Goal: Check status: Check status

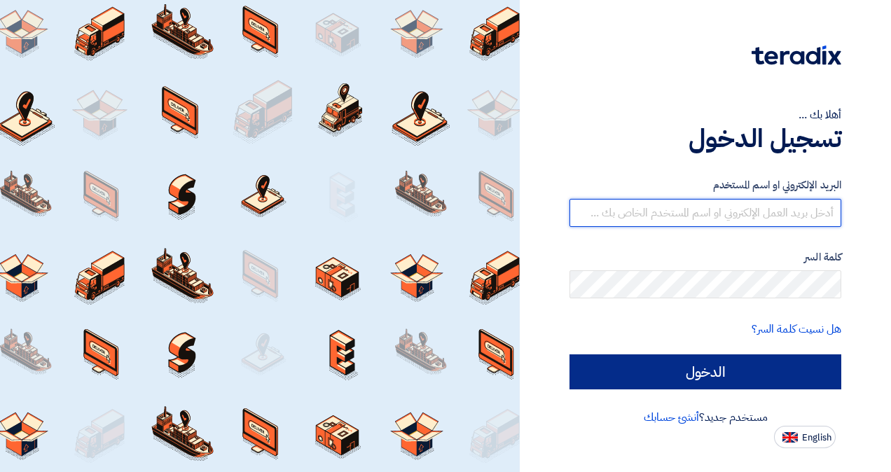
type input "[EMAIL_ADDRESS][DOMAIN_NAME]"
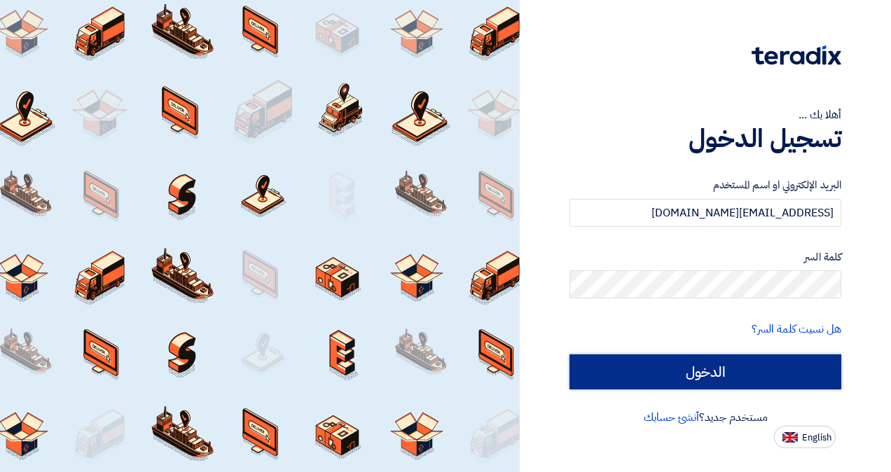
click at [669, 365] on input "الدخول" at bounding box center [705, 371] width 272 height 35
type input "Sign in"
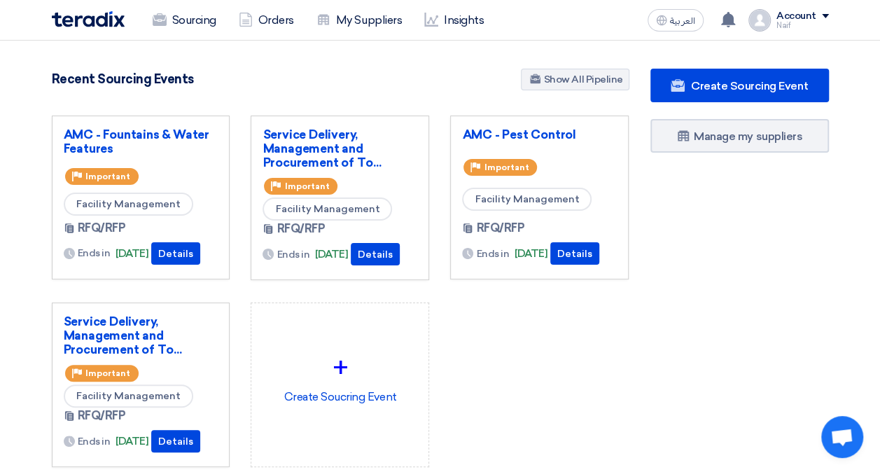
click at [559, 67] on section "4907 RFx remaining 10 Auctions remaining Create Sourcing Event" at bounding box center [440, 302] width 880 height 522
click at [558, 77] on link "Show All Pipeline" at bounding box center [575, 80] width 109 height 22
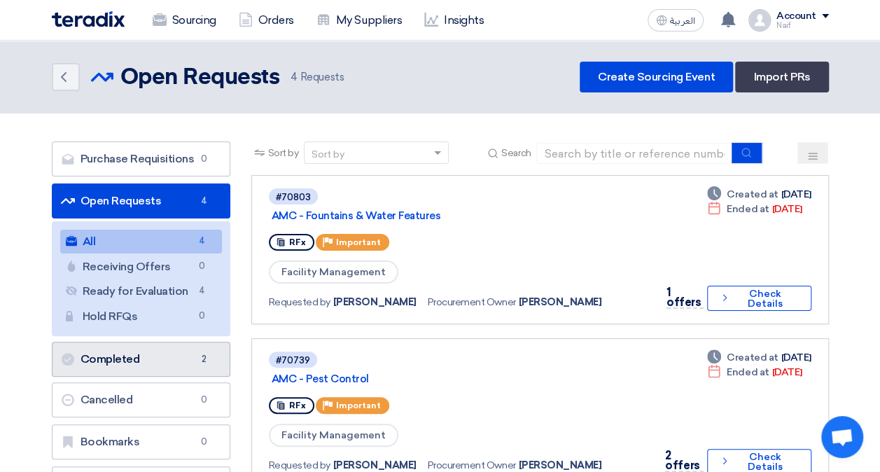
click at [134, 349] on link "Completed Completed 2" at bounding box center [141, 359] width 179 height 35
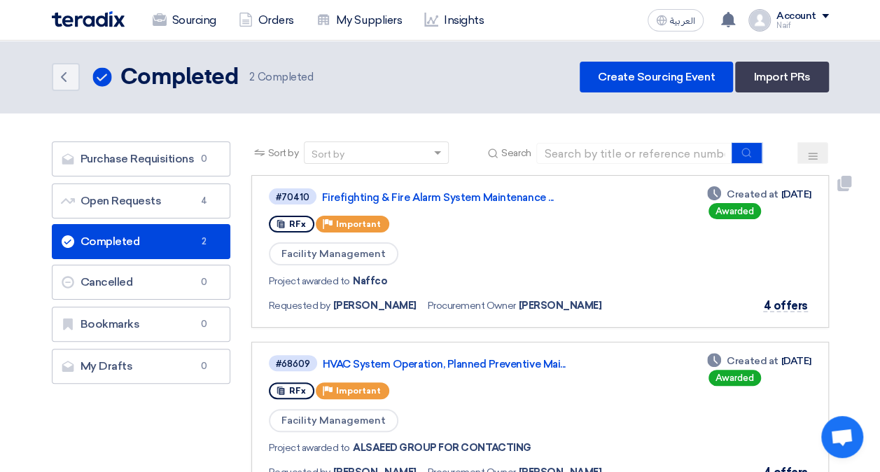
click at [457, 186] on link "#70410 Firefighting & Fire Alarm System Maintenance ... RFx Priority Important …" at bounding box center [540, 251] width 578 height 153
click at [457, 194] on link "Firefighting & Fire Alarm System Maintenance ..." at bounding box center [497, 197] width 350 height 13
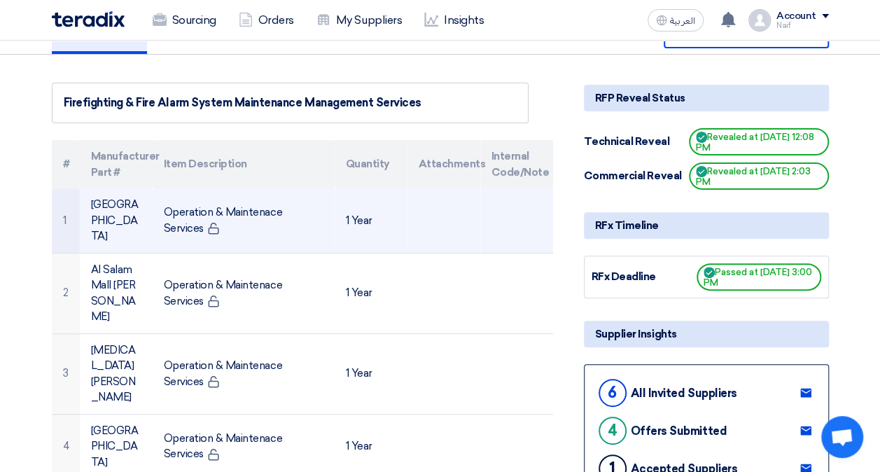
scroll to position [70, 0]
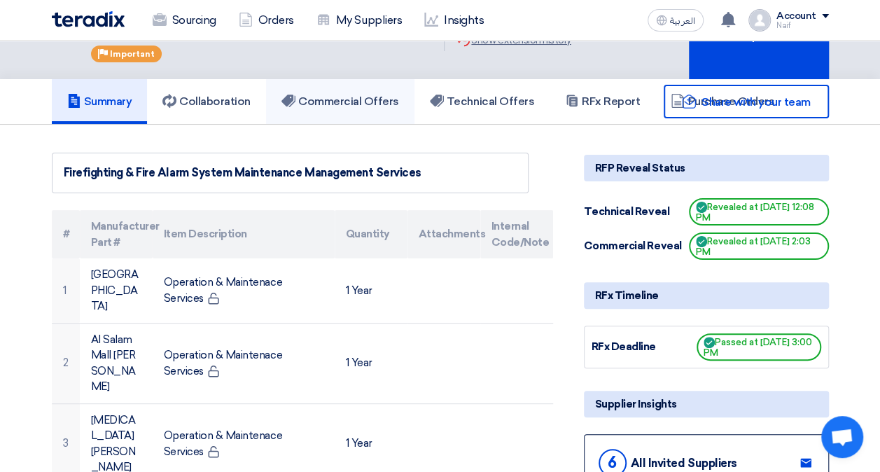
click at [330, 95] on h5 "Commercial Offers" at bounding box center [340, 102] width 118 height 14
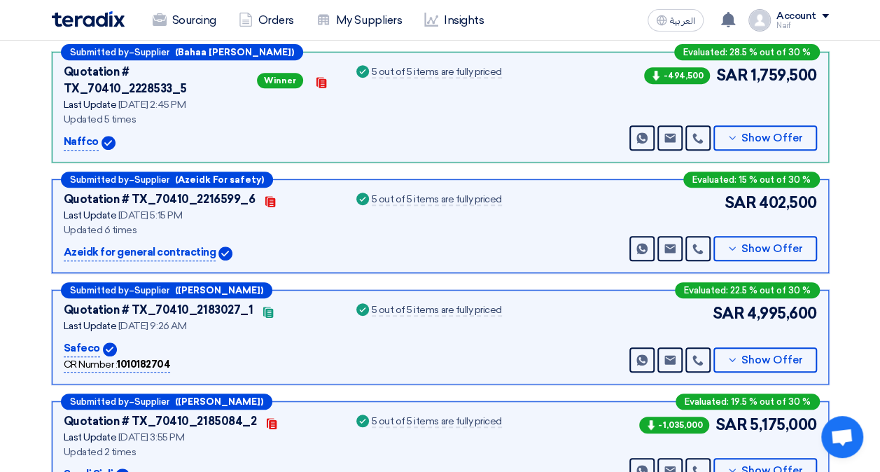
scroll to position [254, 0]
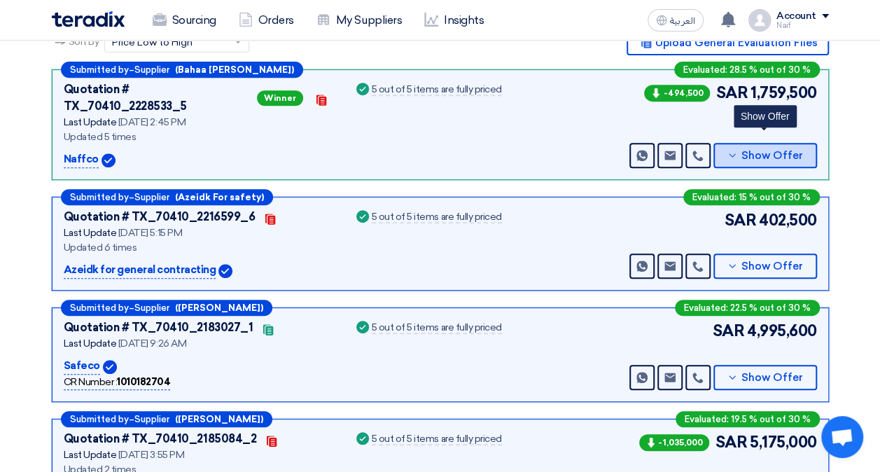
click at [746, 143] on button "Show Offer" at bounding box center [765, 155] width 104 height 25
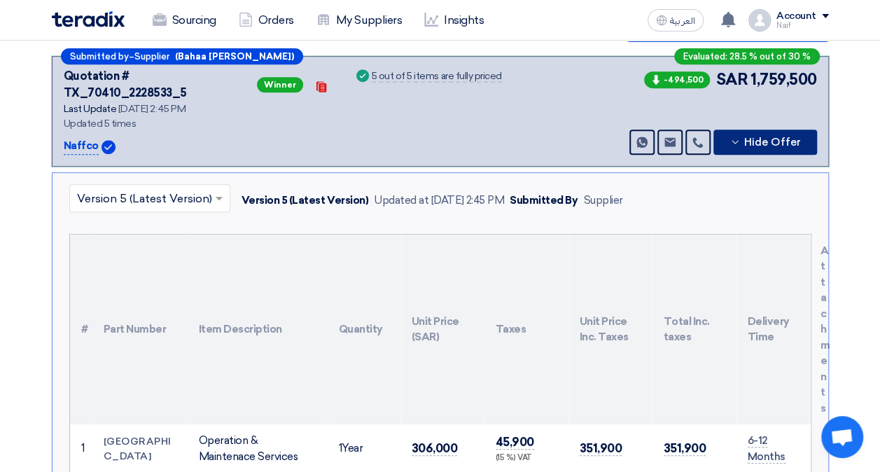
scroll to position [184, 0]
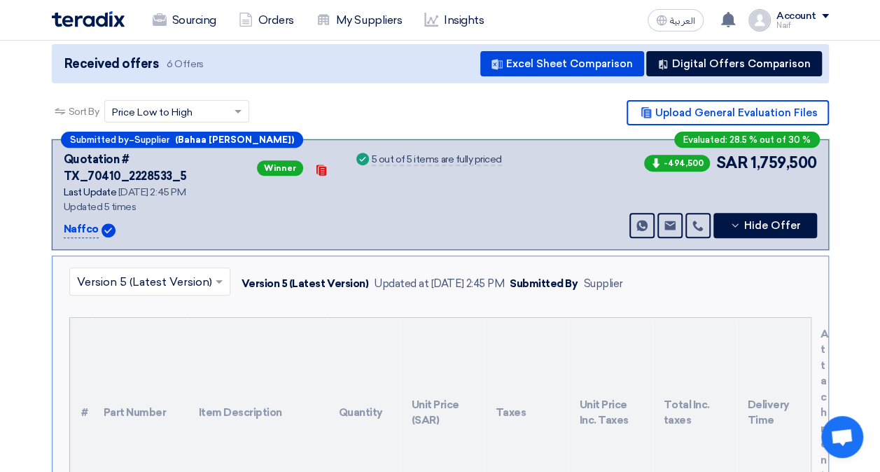
click at [153, 272] on input "text" at bounding box center [143, 283] width 132 height 23
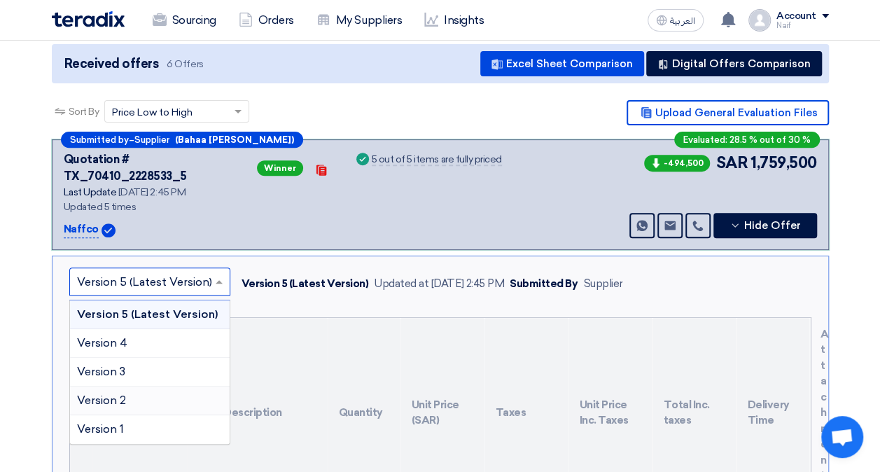
click at [114, 394] on span "Version 2" at bounding box center [101, 400] width 49 height 13
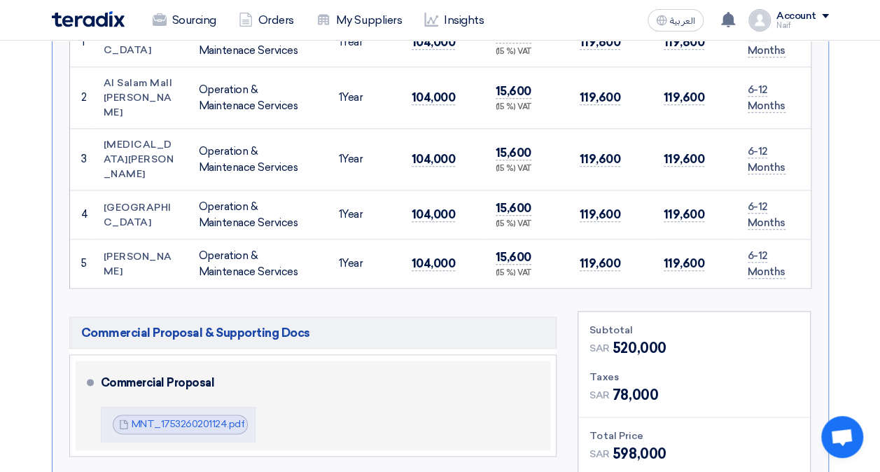
scroll to position [674, 0]
click at [175, 417] on link "MNT_1753260201124.pdf" at bounding box center [188, 423] width 113 height 12
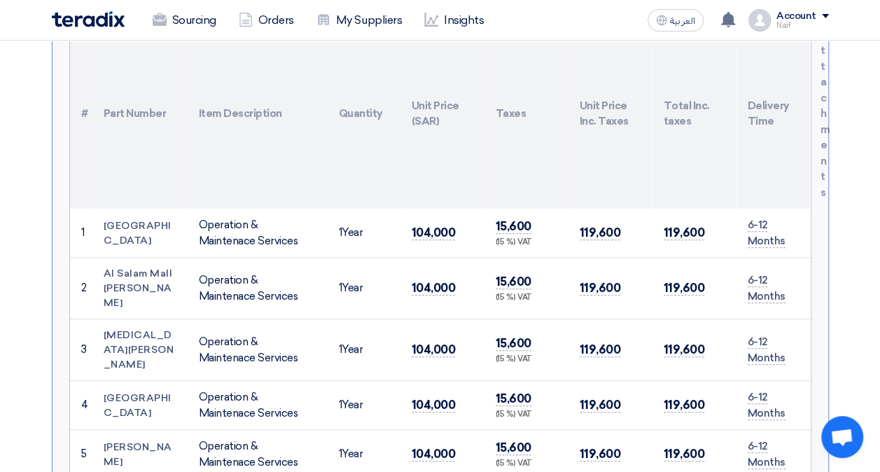
scroll to position [324, 0]
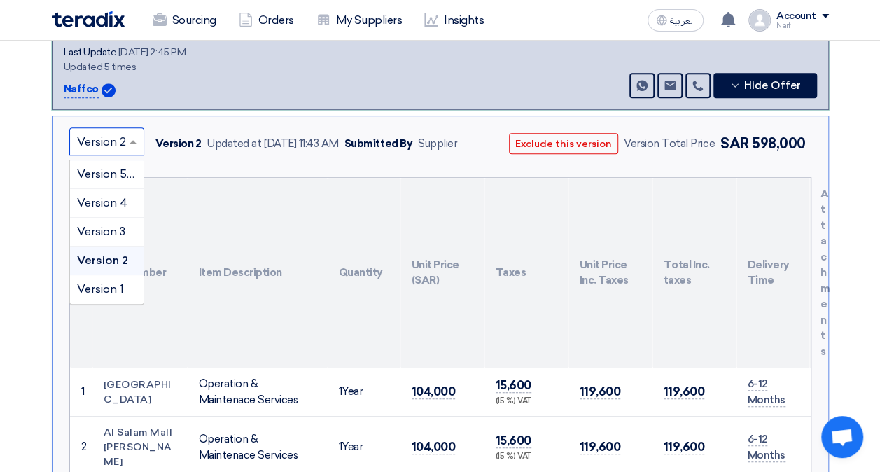
click at [115, 132] on input "text" at bounding box center [100, 143] width 46 height 23
click at [112, 196] on span "Version 4" at bounding box center [102, 202] width 50 height 13
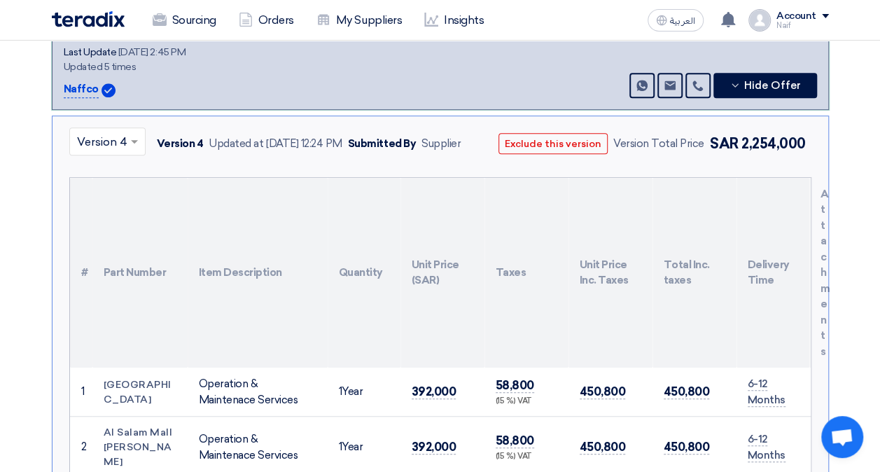
scroll to position [674, 0]
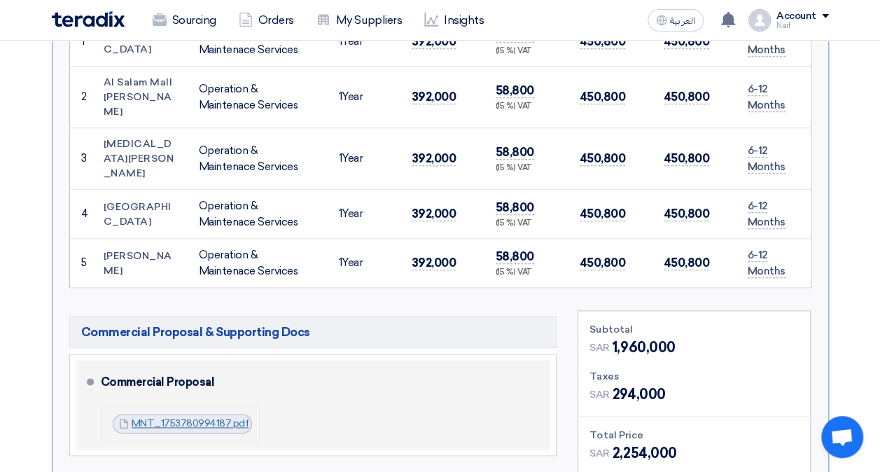
click at [169, 417] on link "MNT_1753780994187.pdf" at bounding box center [191, 423] width 118 height 12
